Goal: Navigation & Orientation: Find specific page/section

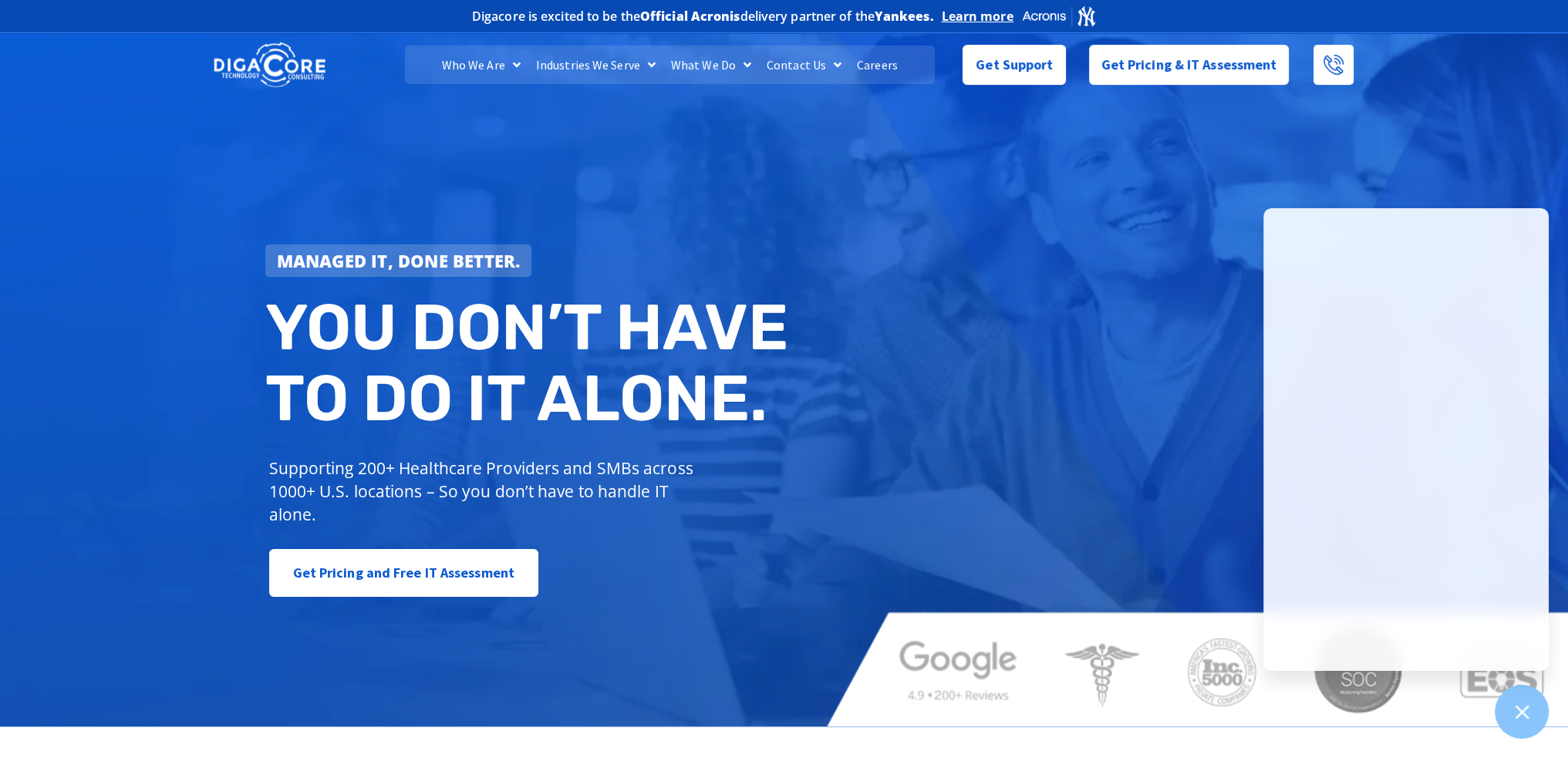
click at [972, 317] on div "Managed IT, done better. You don’t have to do IT alone. Supporting 200+ Healthc…" at bounding box center [784, 378] width 1568 height 697
click at [469, 63] on link "Who We Are" at bounding box center [481, 64] width 94 height 39
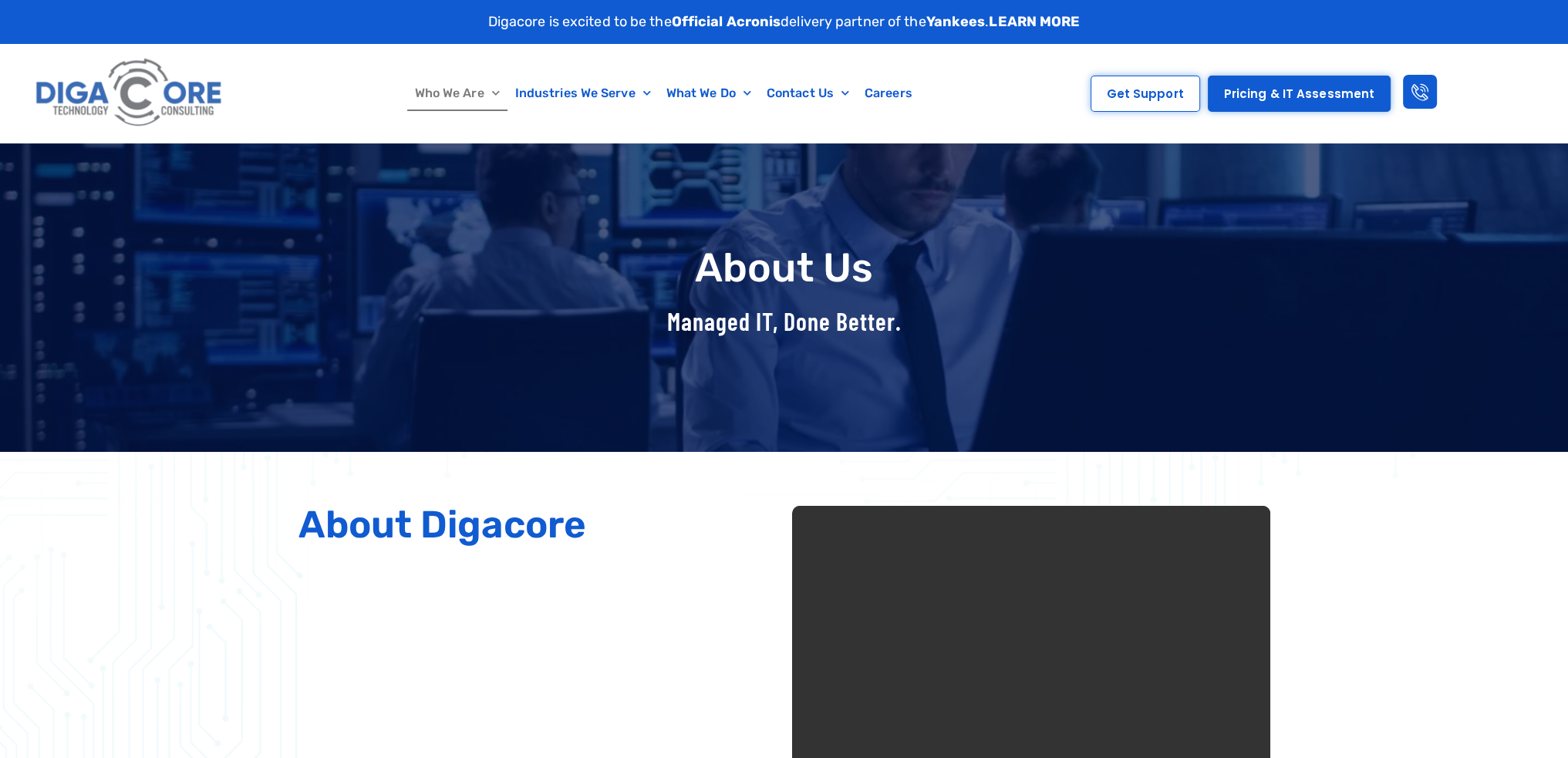
click at [465, 92] on link "Who We Are" at bounding box center [457, 93] width 100 height 35
click at [478, 98] on link "Who We Are" at bounding box center [457, 93] width 100 height 35
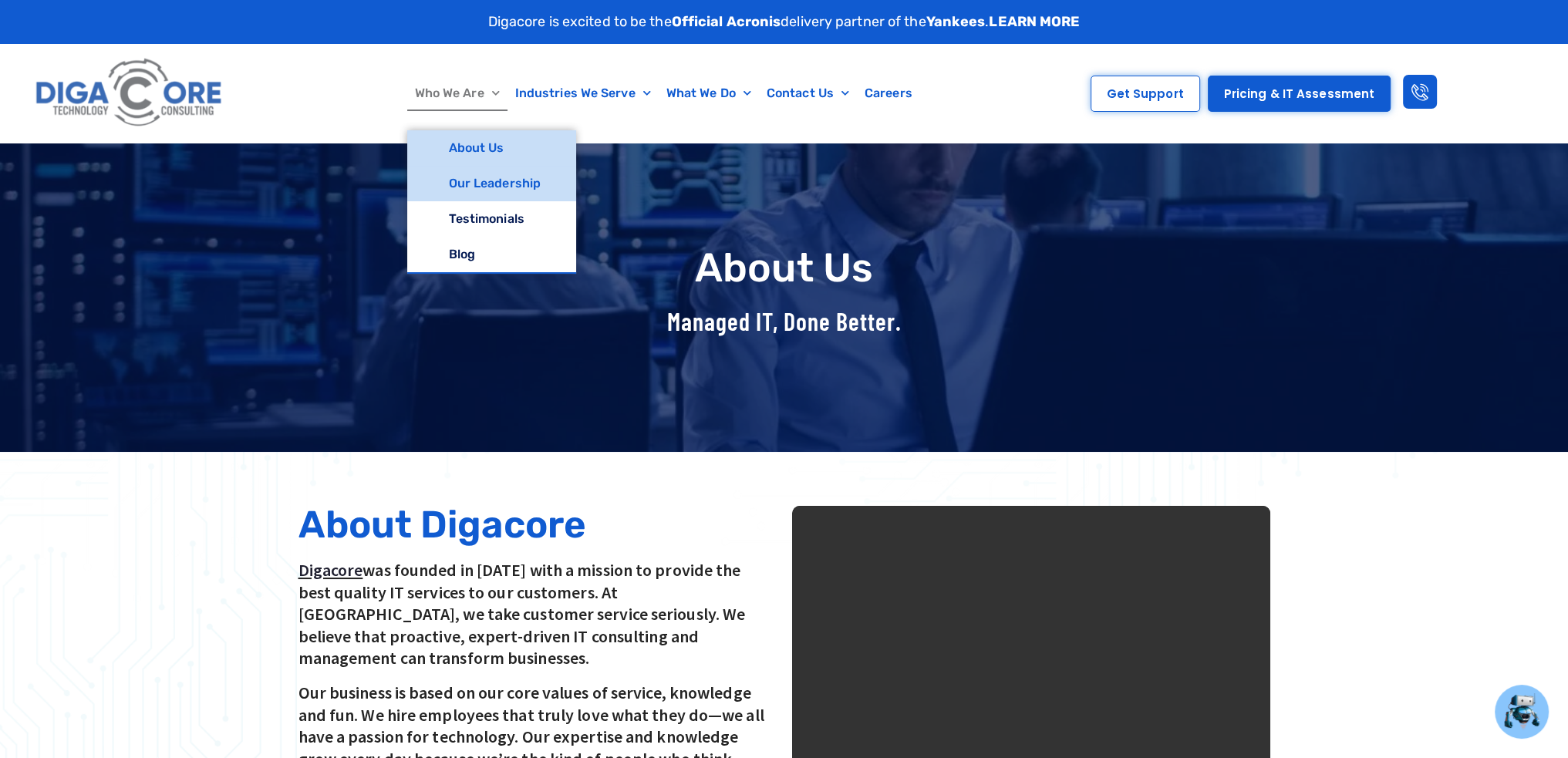
click at [478, 187] on link "Our Leadership" at bounding box center [491, 183] width 169 height 35
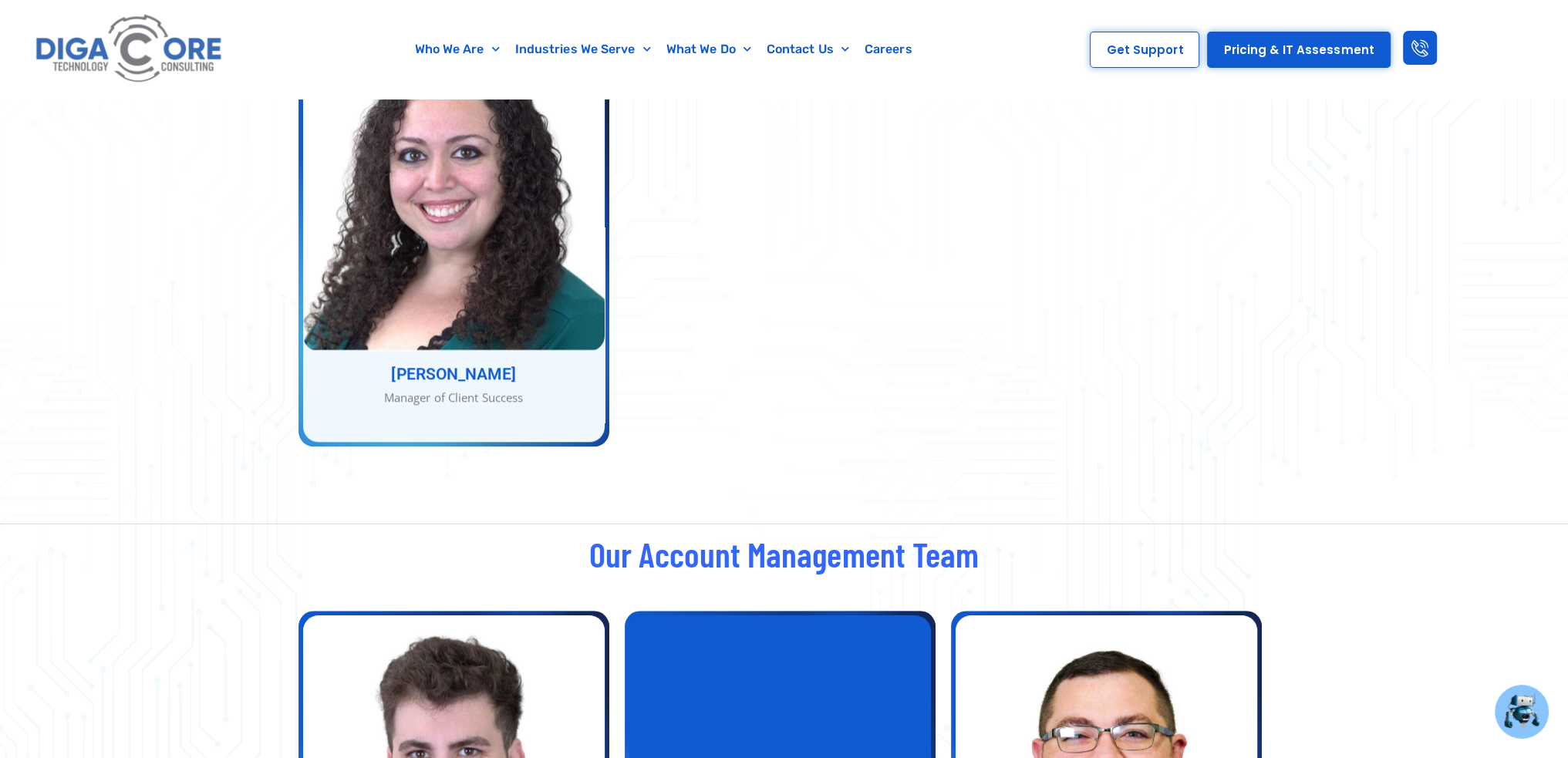
scroll to position [2261, 0]
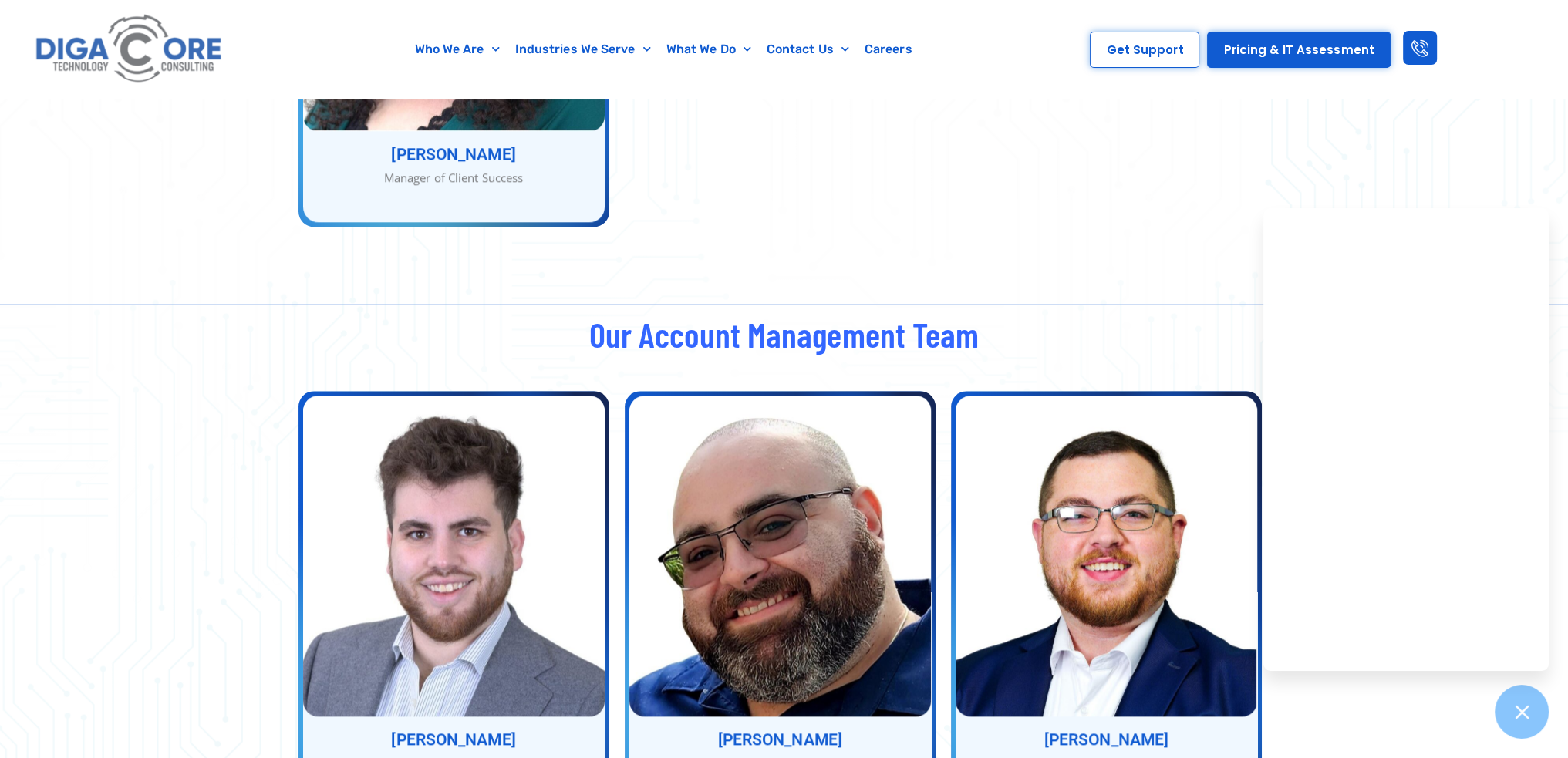
scroll to position [2055, 0]
